Goal: Task Accomplishment & Management: Use online tool/utility

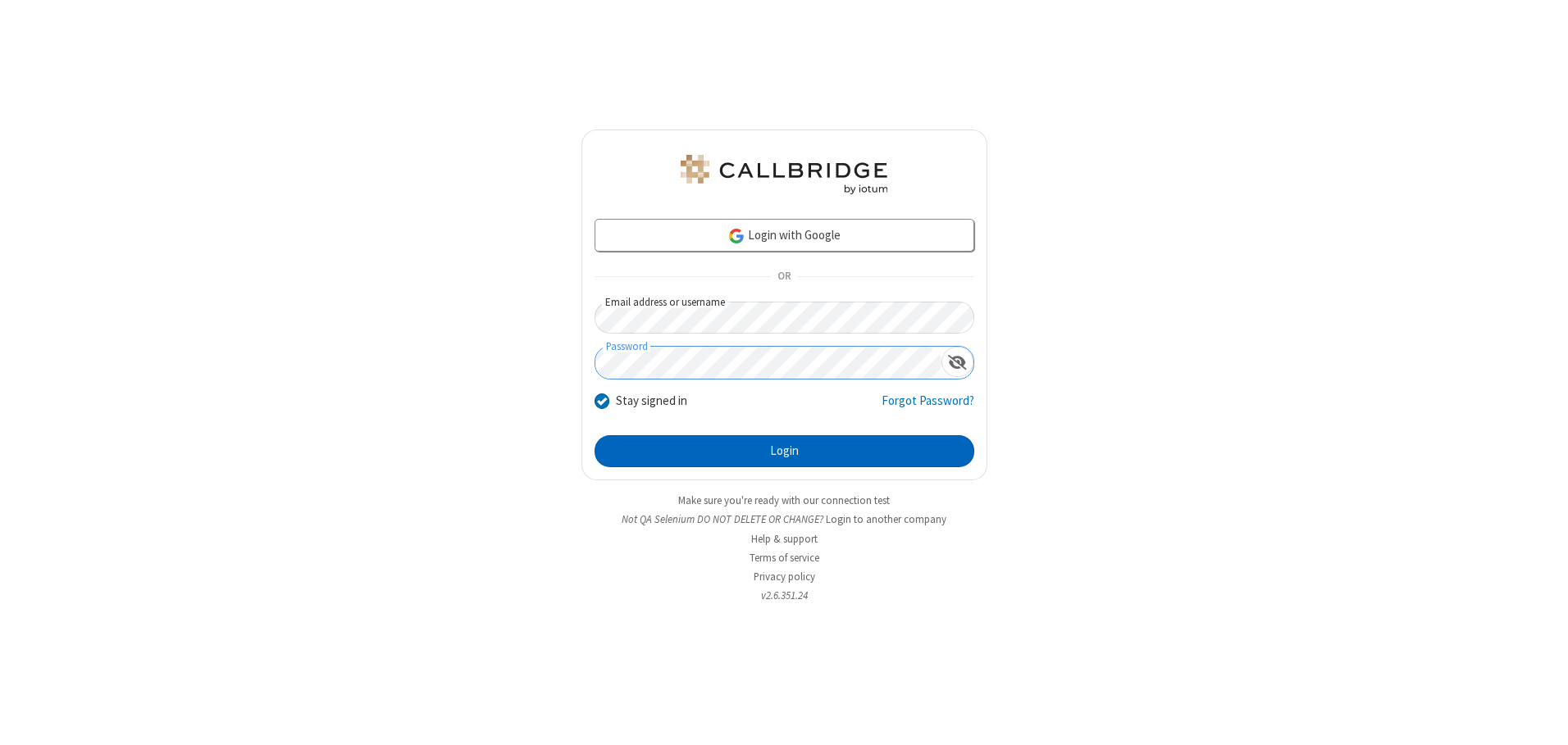
click at [784, 451] on button "Login" at bounding box center [785, 452] width 380 height 33
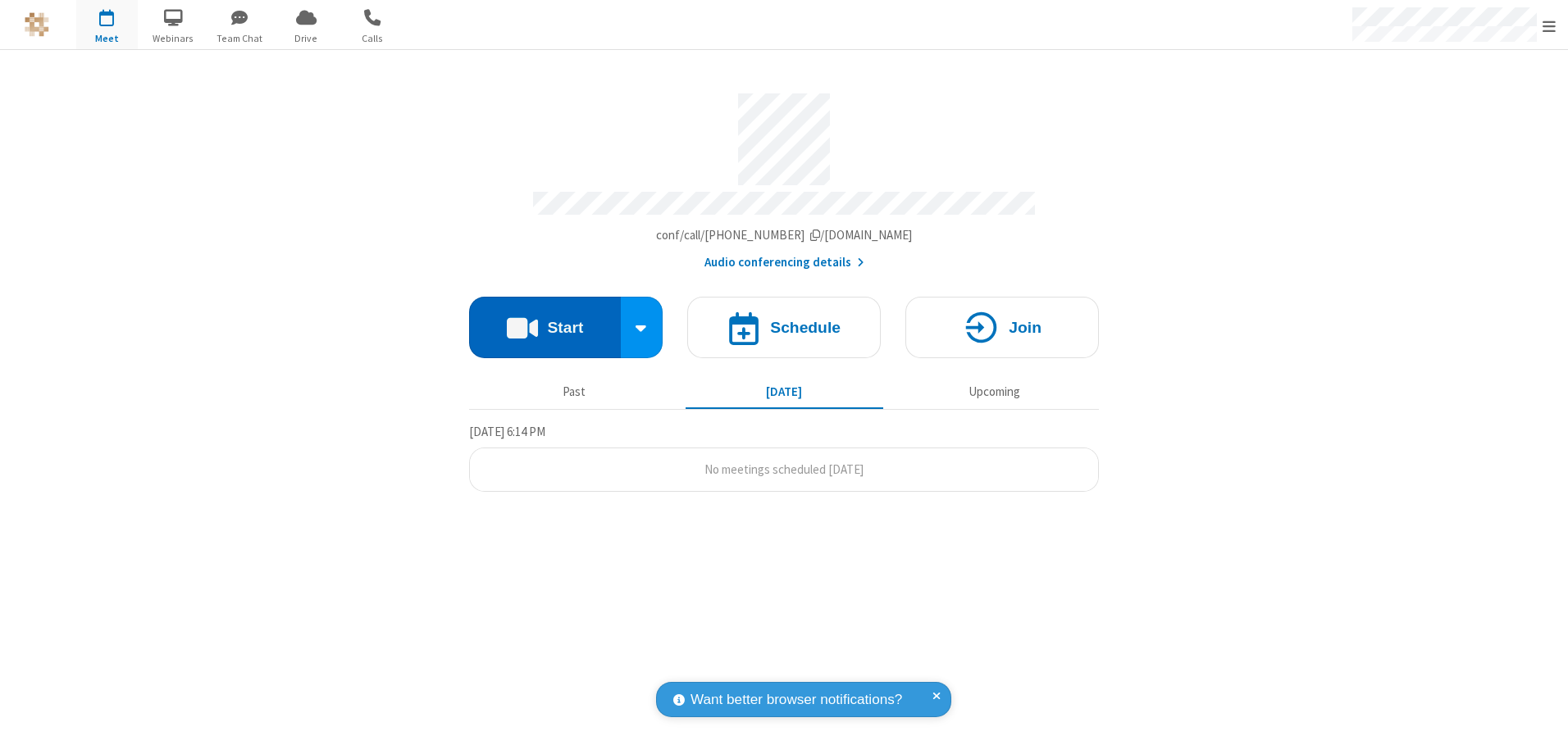
click at [544, 322] on button "Start" at bounding box center [544, 328] width 151 height 62
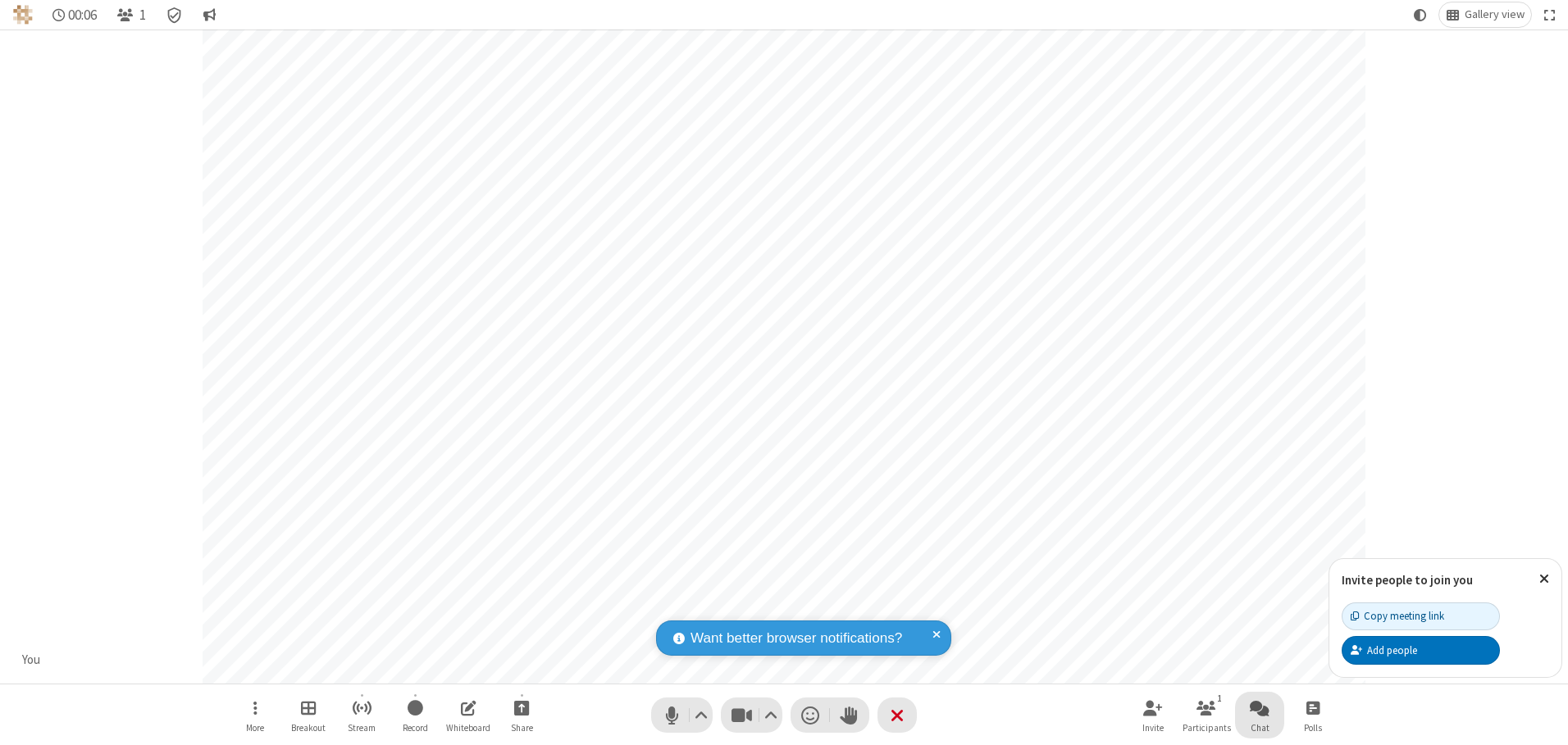
click at [1260, 707] on span "Open chat" at bounding box center [1259, 708] width 20 height 21
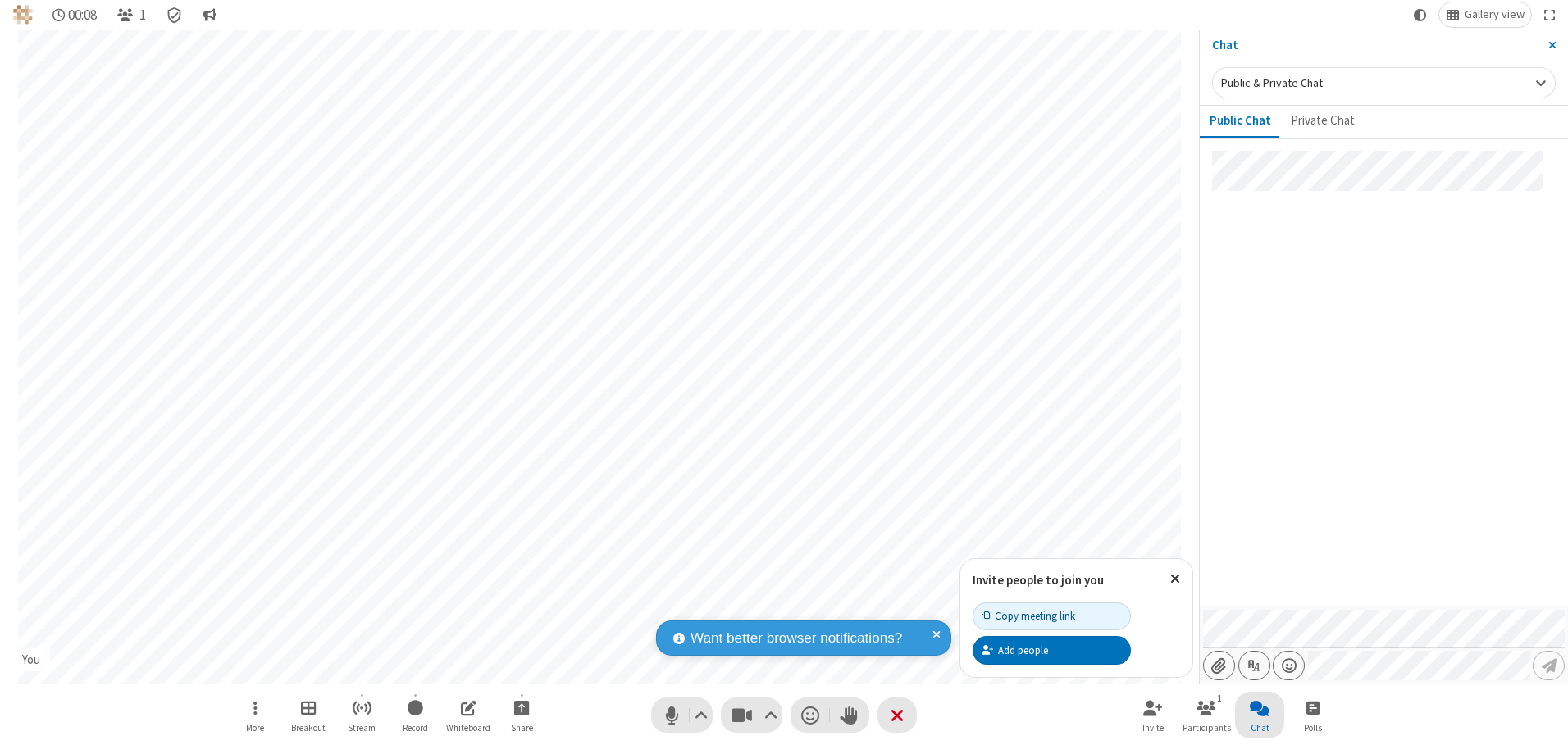
type input "C:\fakepath\doc_test.docx"
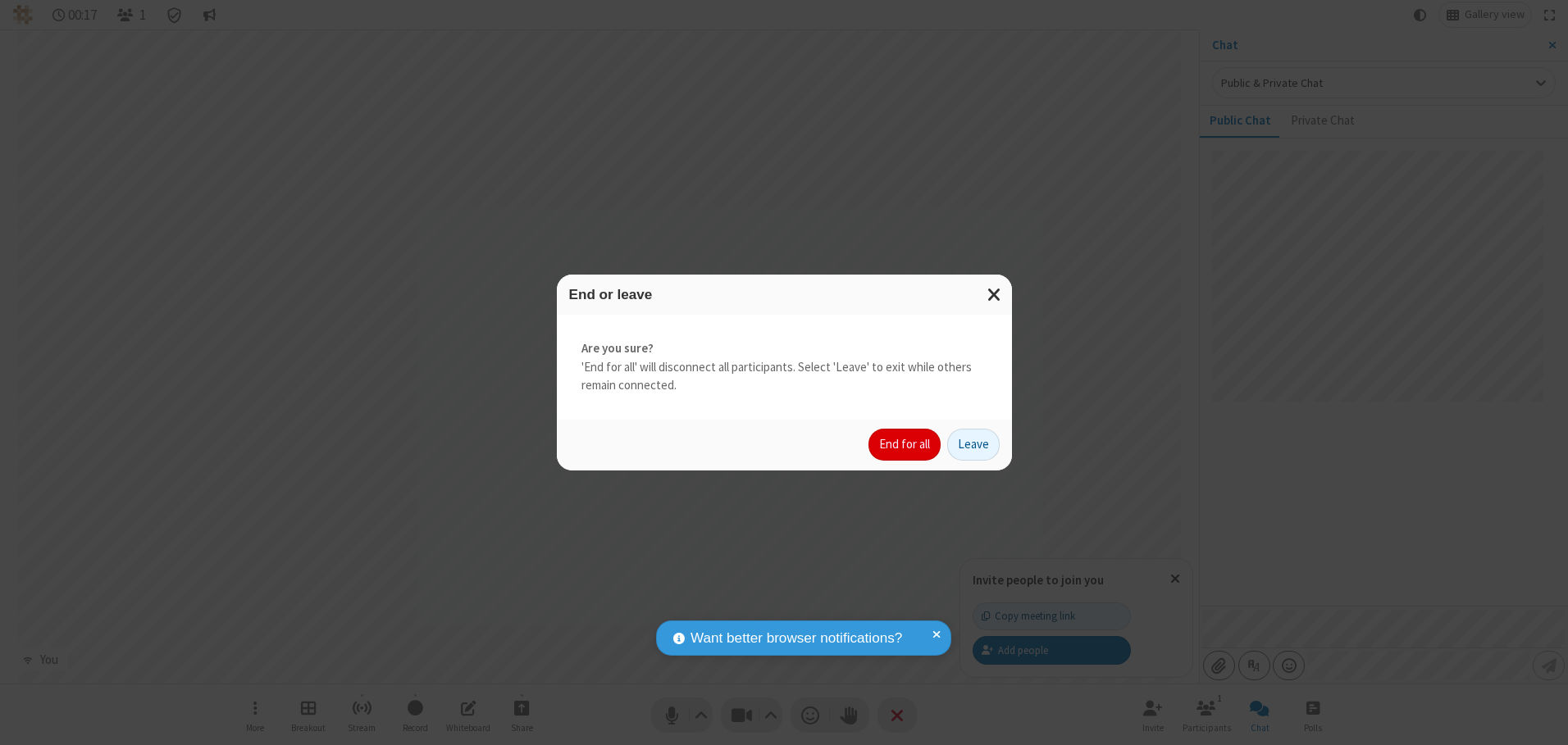
click at [906, 444] on button "End for all" at bounding box center [905, 445] width 72 height 33
